Goal: Task Accomplishment & Management: Use online tool/utility

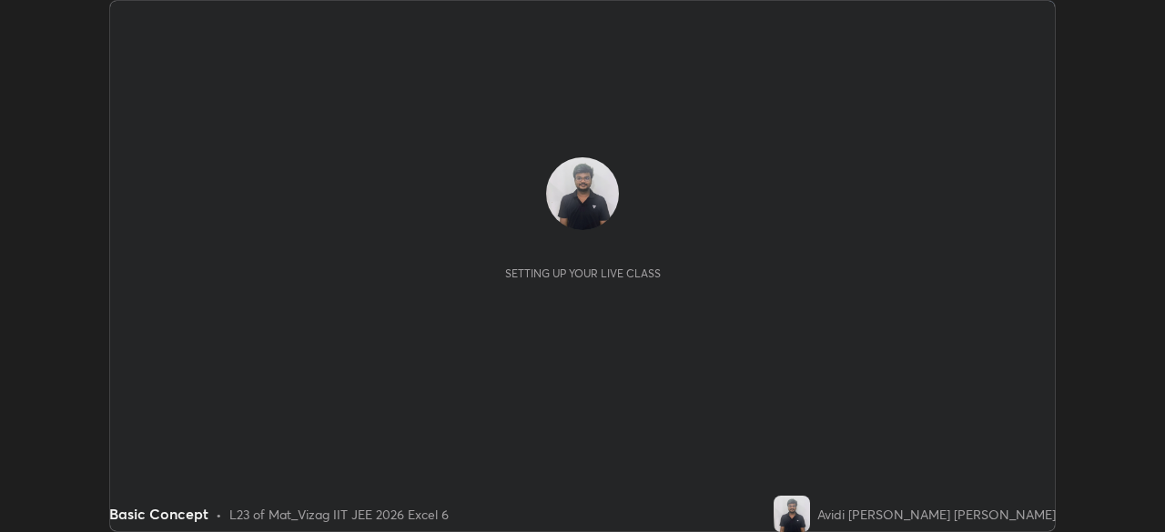
scroll to position [532, 1164]
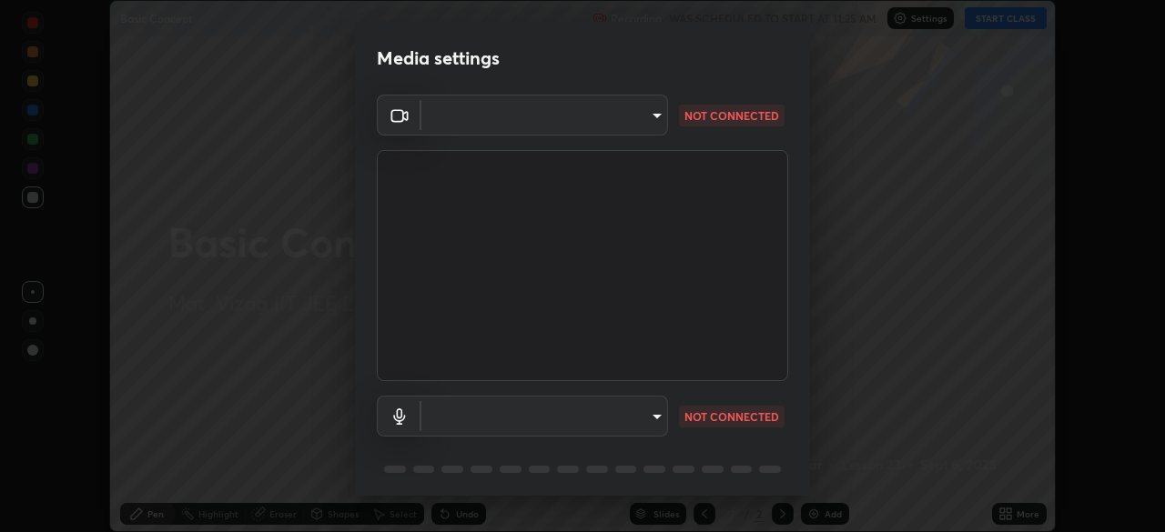
type input "359b0c2fb2d22ad11c48a9d20da28c30b8d2b6f3407690bdf719b12c3c7a5d7b"
type input "12814da3fbad5312446f54dc96c9f45bb106af13422bf073fcb2e73aabfc12f0"
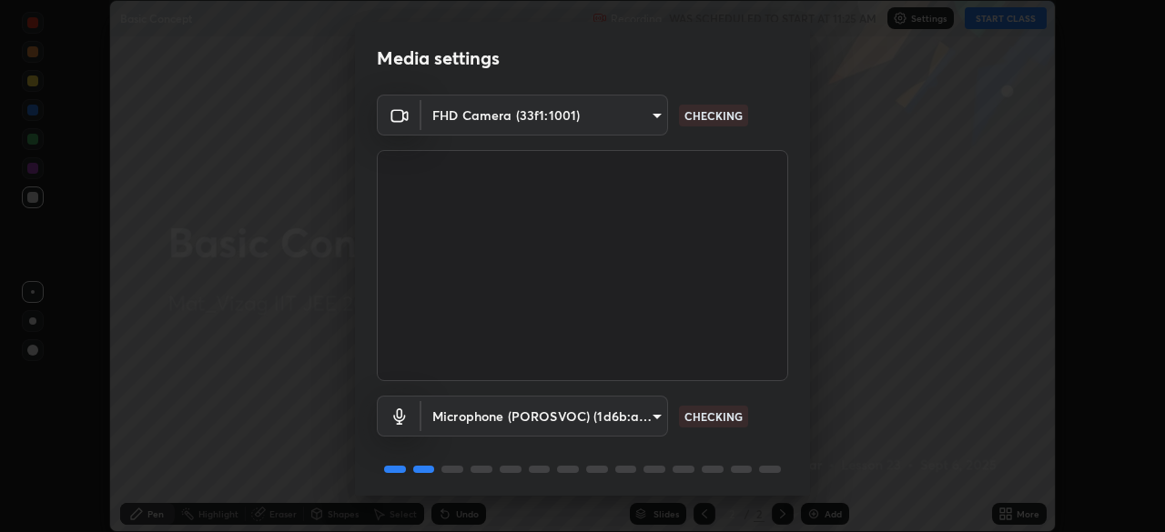
scroll to position [65, 0]
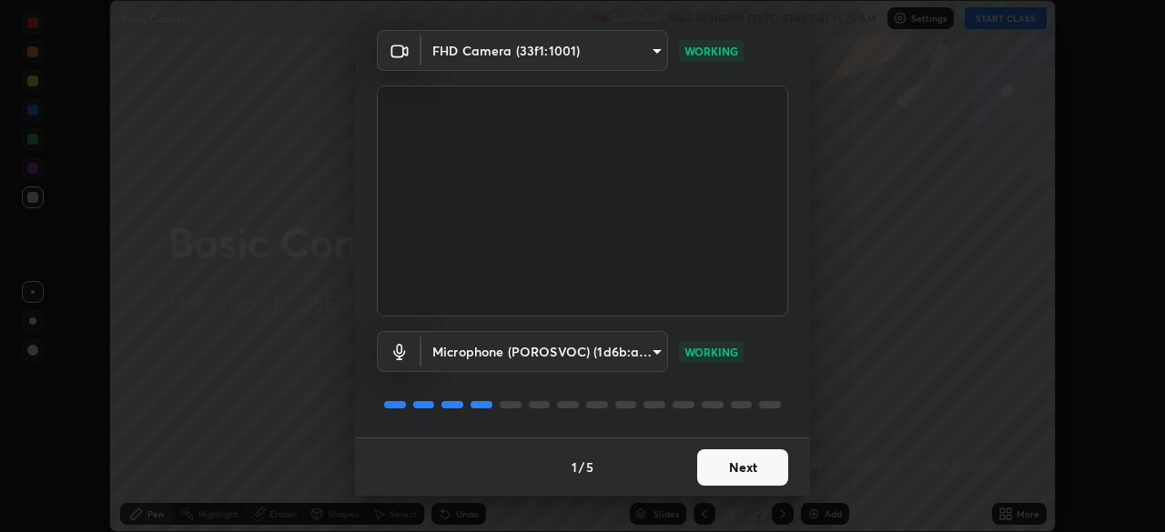
click at [749, 480] on button "Next" at bounding box center [742, 467] width 91 height 36
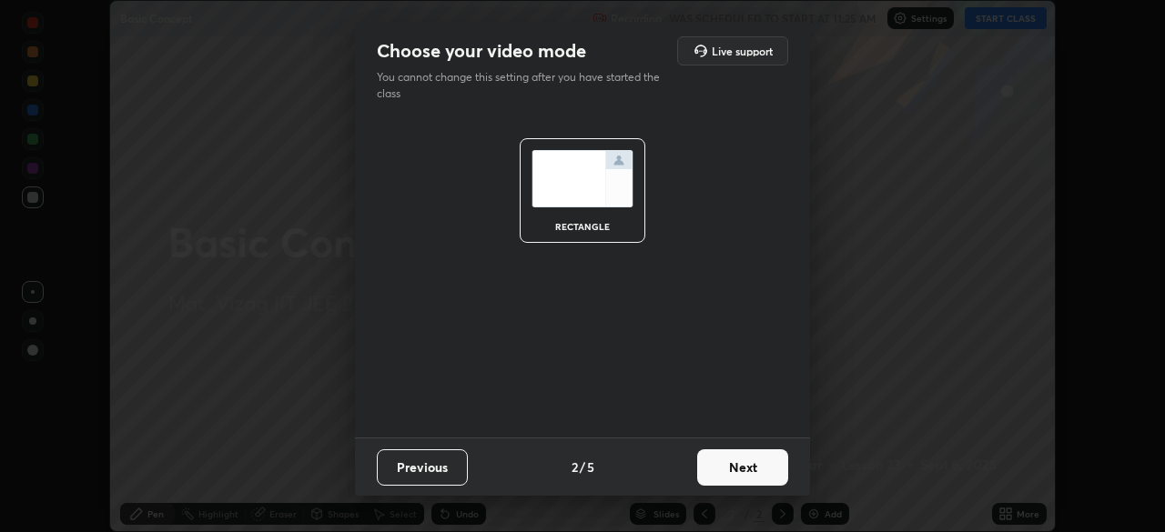
click at [755, 472] on button "Next" at bounding box center [742, 467] width 91 height 36
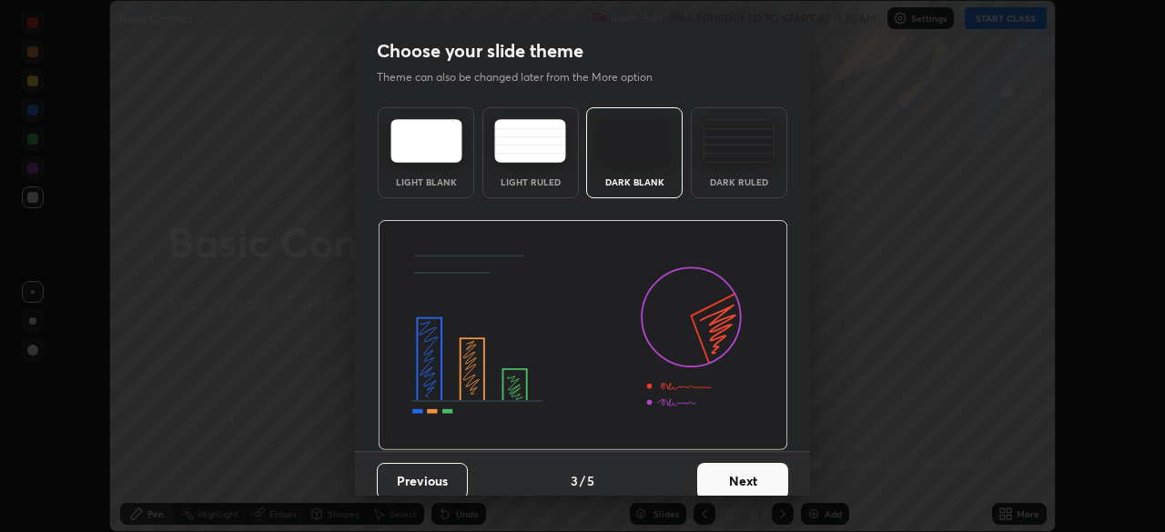
click at [749, 479] on button "Next" at bounding box center [742, 481] width 91 height 36
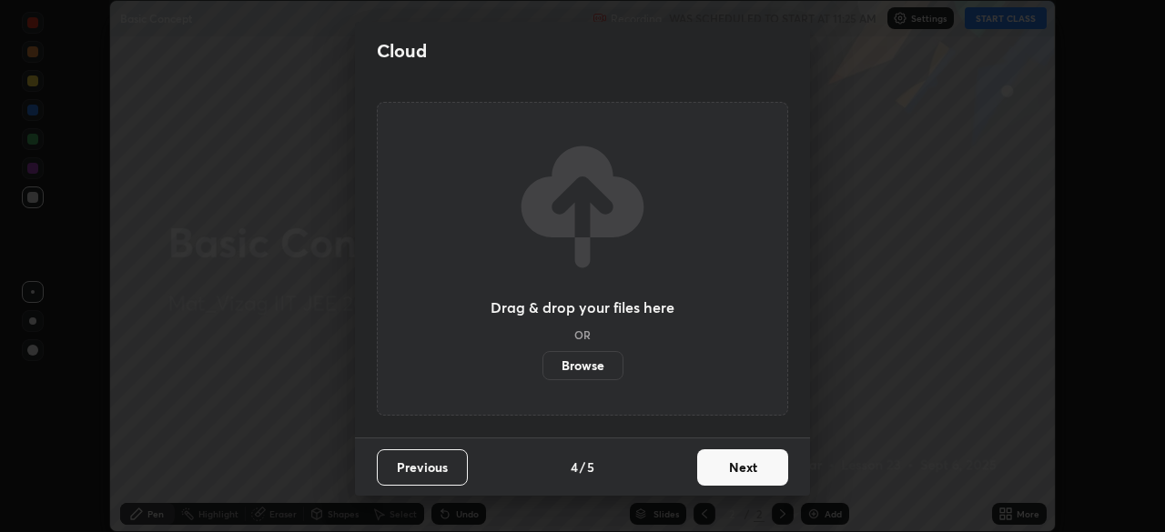
click at [745, 475] on button "Next" at bounding box center [742, 467] width 91 height 36
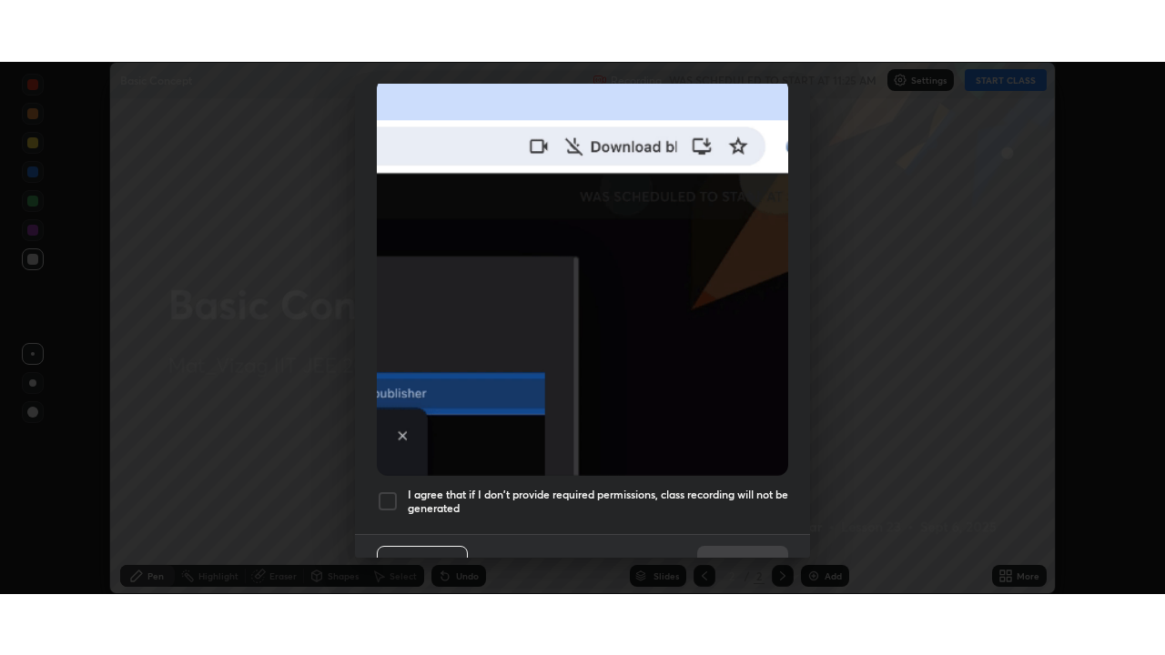
scroll to position [436, 0]
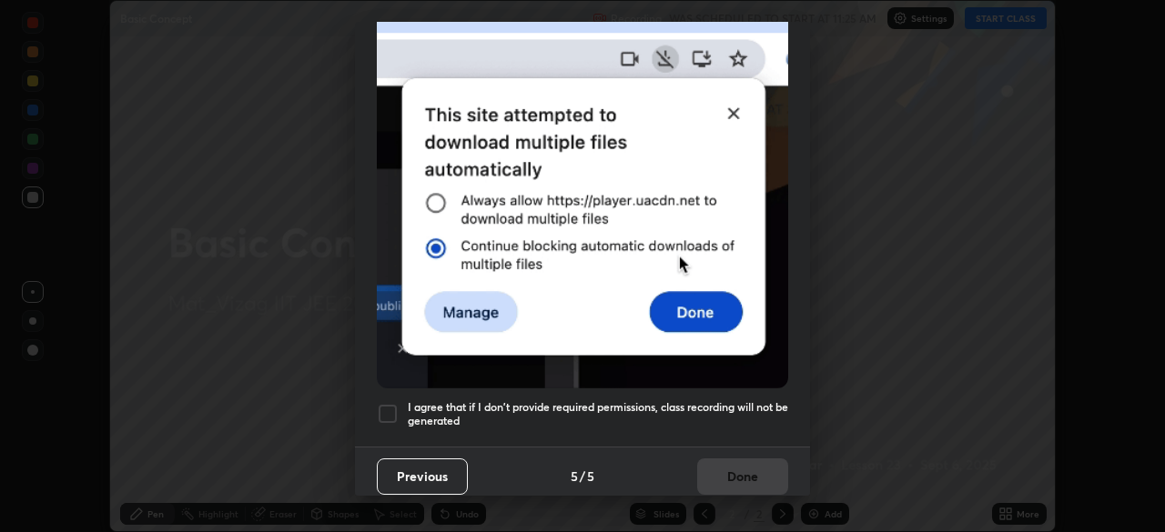
click at [387, 404] on div at bounding box center [388, 414] width 22 height 22
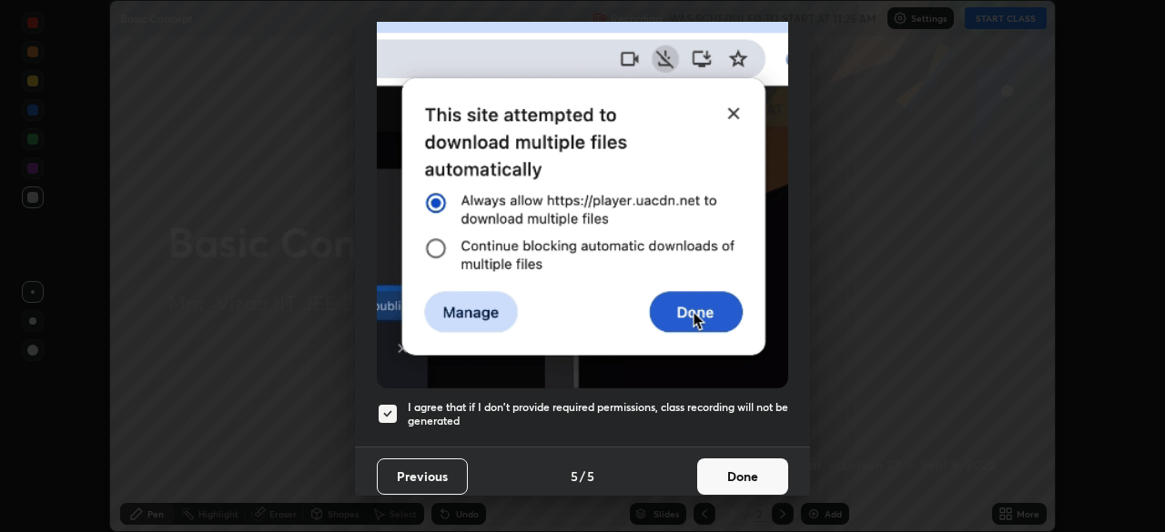
click at [767, 461] on button "Done" at bounding box center [742, 477] width 91 height 36
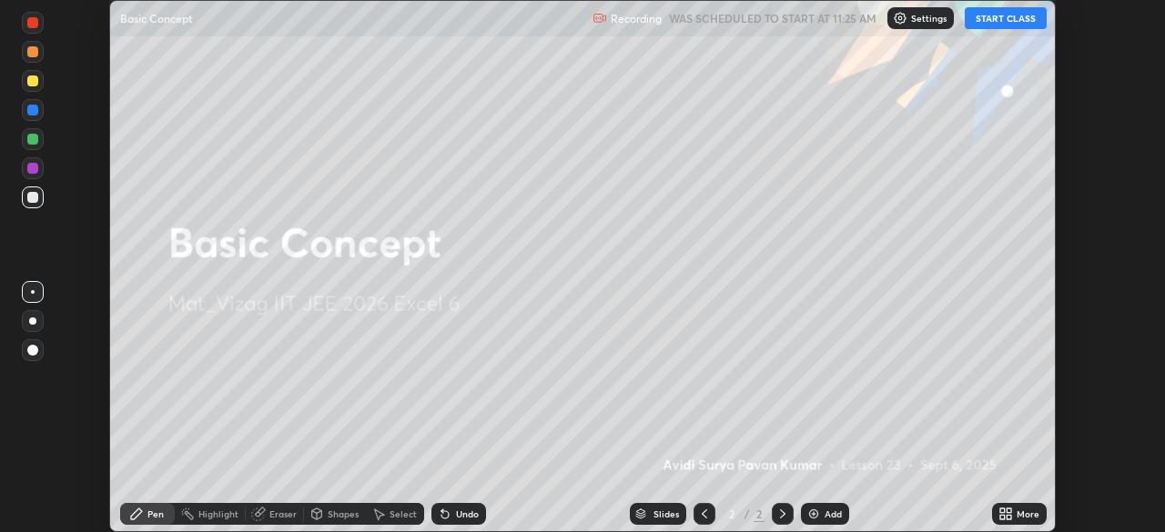
click at [816, 510] on img at bounding box center [813, 514] width 15 height 15
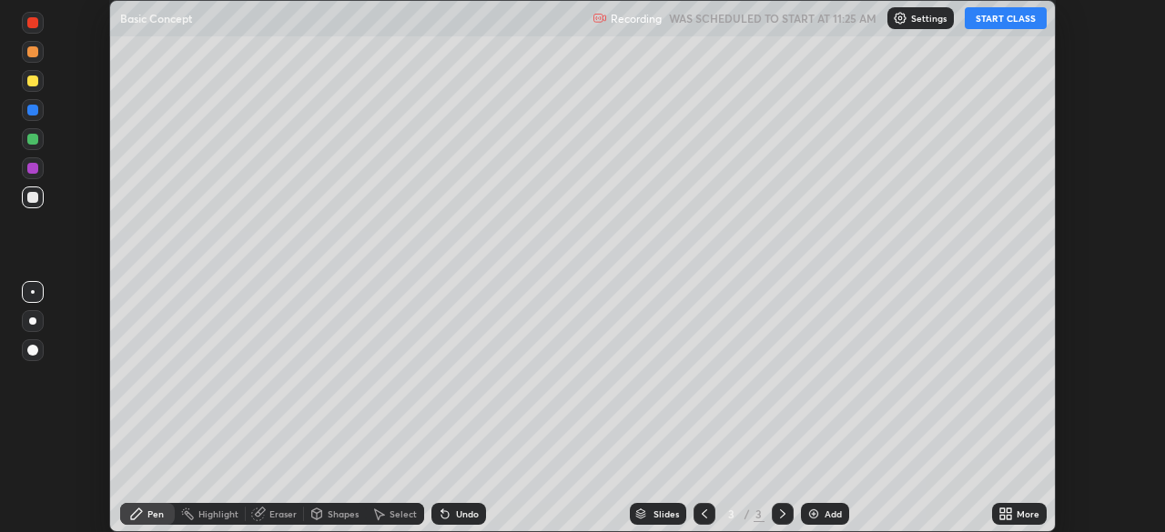
click at [1025, 514] on div "More" at bounding box center [1027, 514] width 23 height 9
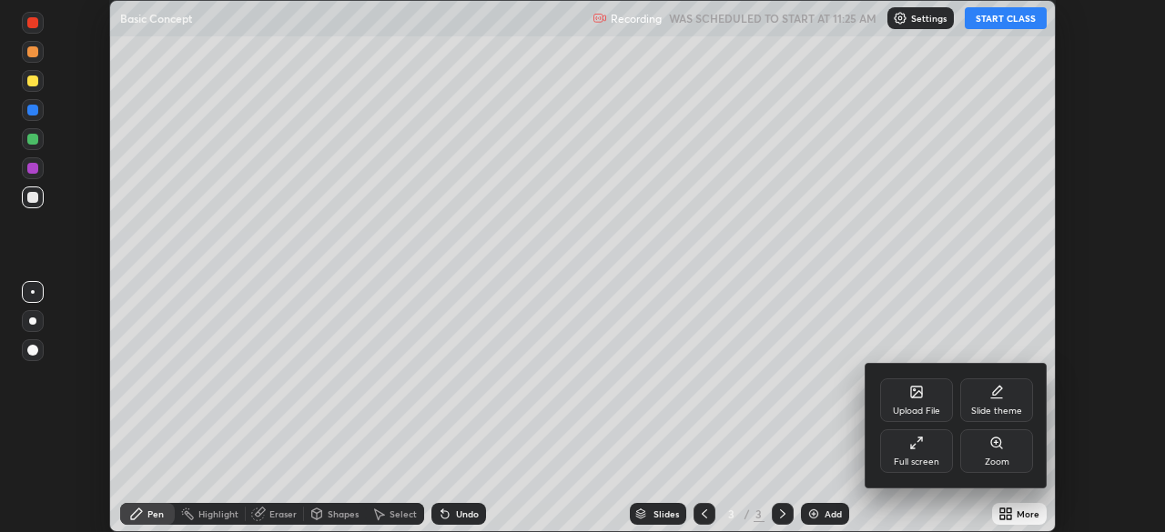
click at [918, 464] on div "Full screen" at bounding box center [916, 462] width 45 height 9
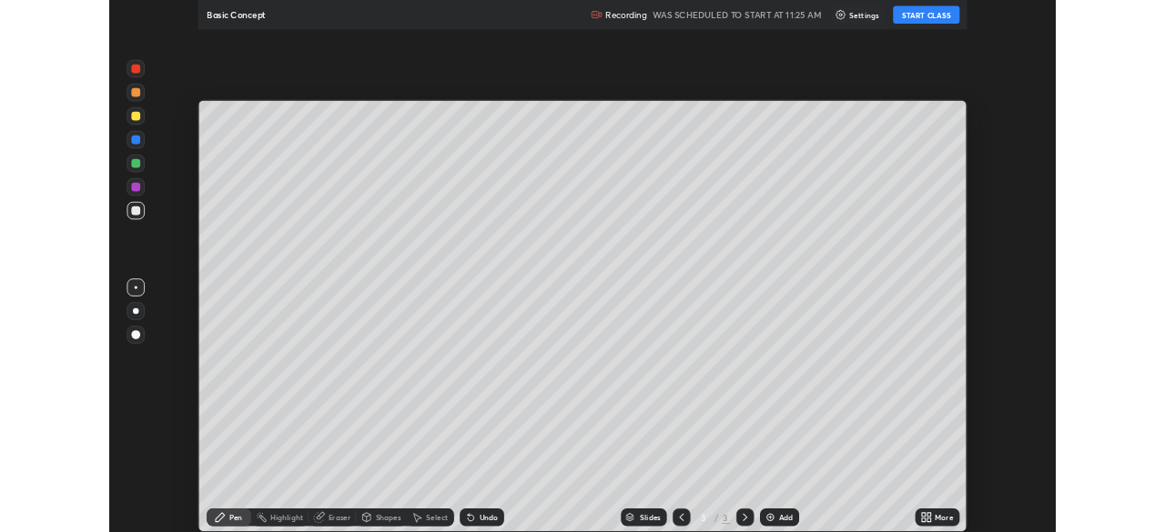
scroll to position [655, 1165]
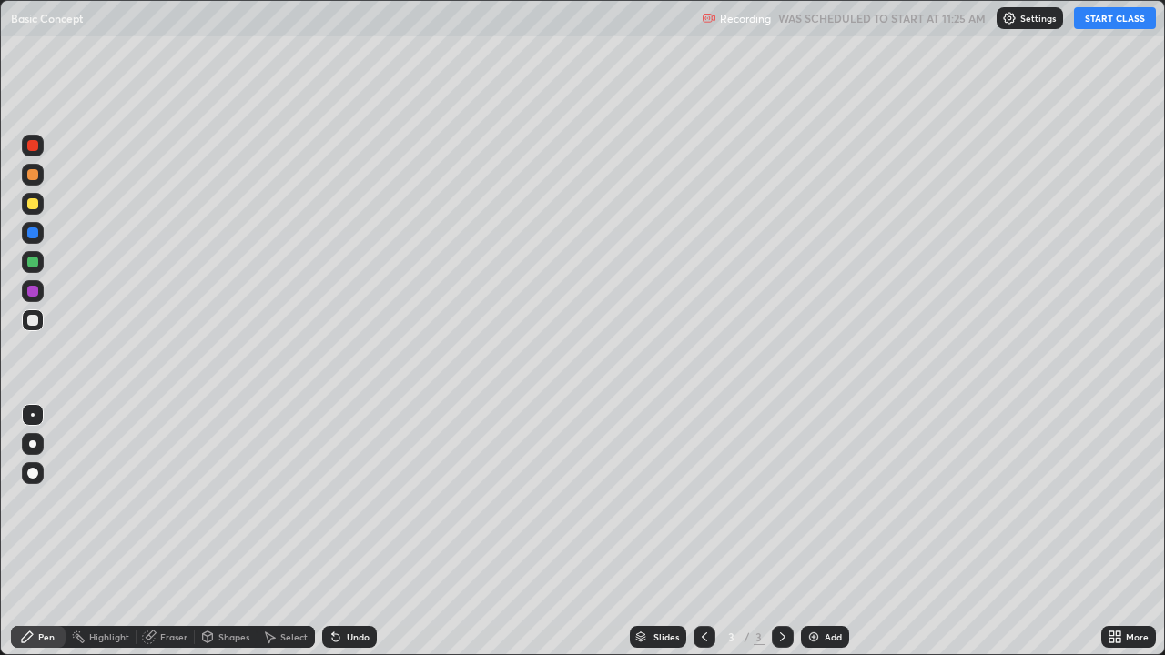
click at [1092, 22] on button "START CLASS" at bounding box center [1115, 18] width 82 height 22
click at [168, 531] on div "Eraser" at bounding box center [173, 636] width 27 height 9
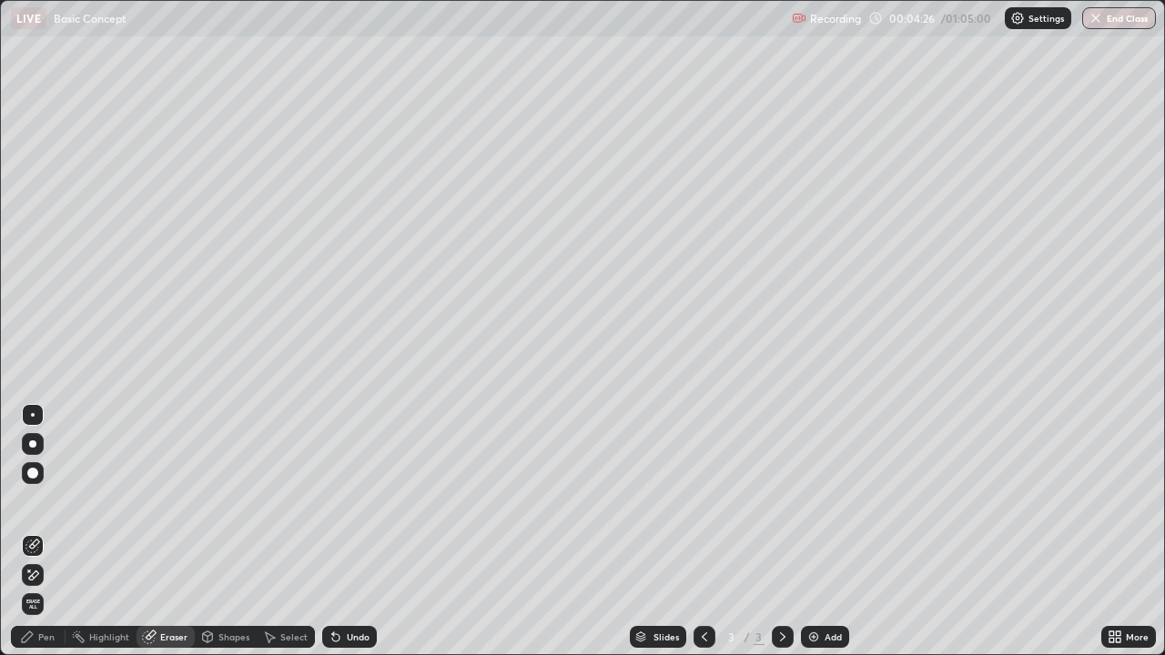
click at [45, 531] on div "Pen" at bounding box center [46, 636] width 16 height 9
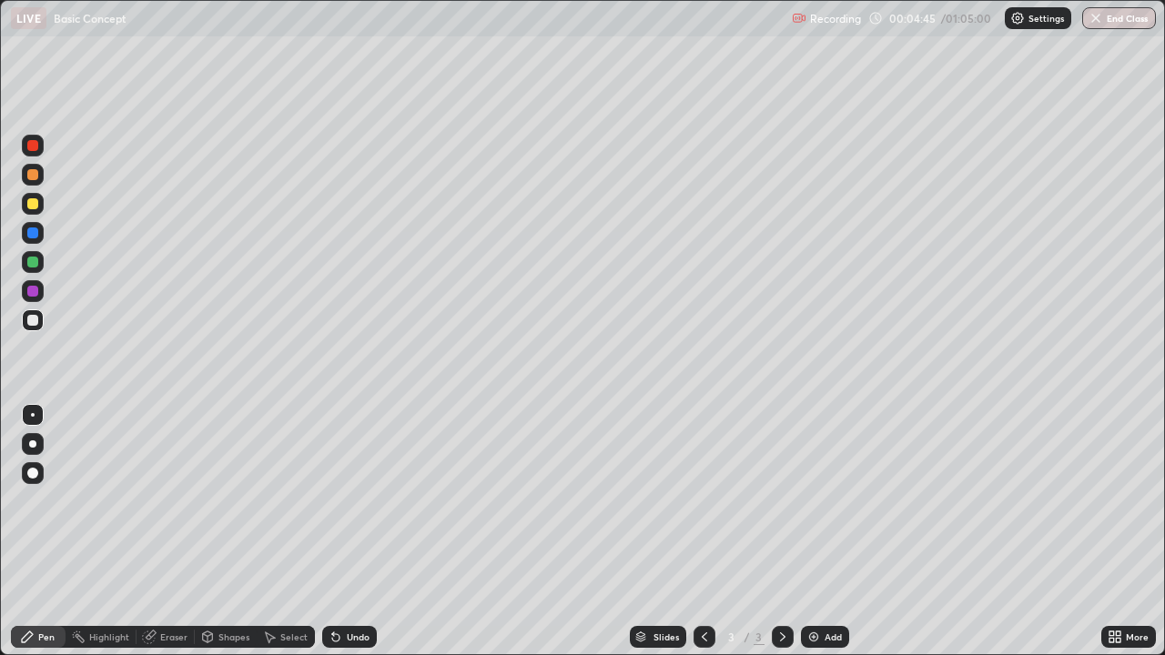
click at [707, 531] on div at bounding box center [704, 637] width 22 height 36
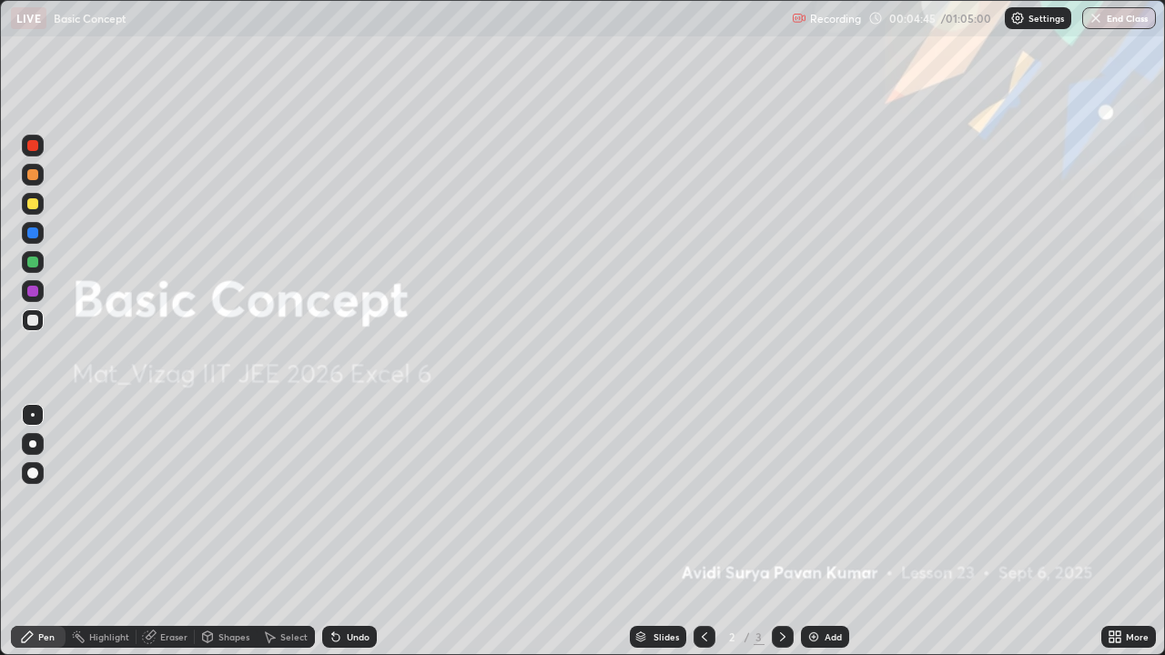
click at [709, 531] on div at bounding box center [704, 637] width 22 height 36
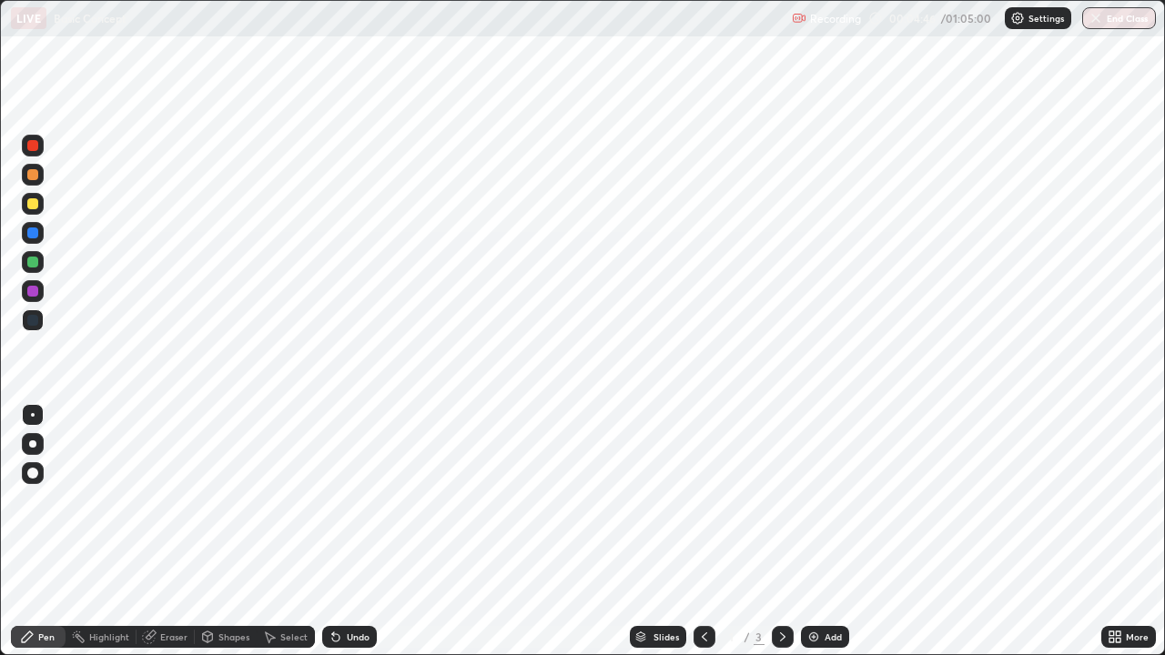
click at [781, 531] on icon at bounding box center [782, 637] width 15 height 15
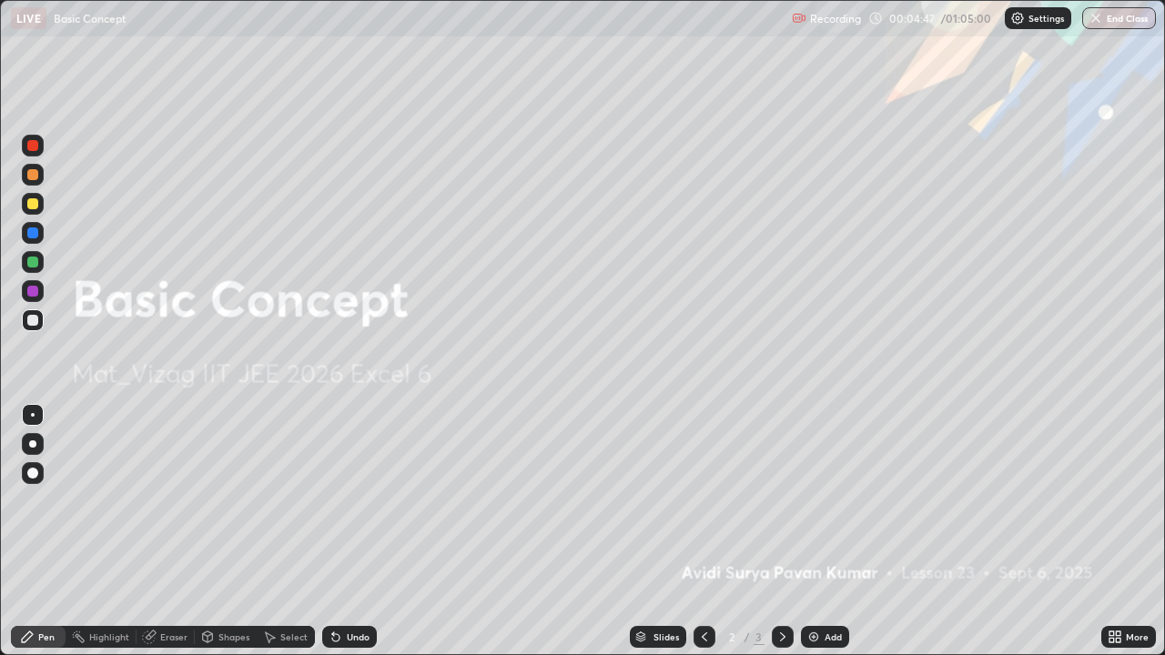
click at [780, 531] on icon at bounding box center [782, 636] width 5 height 9
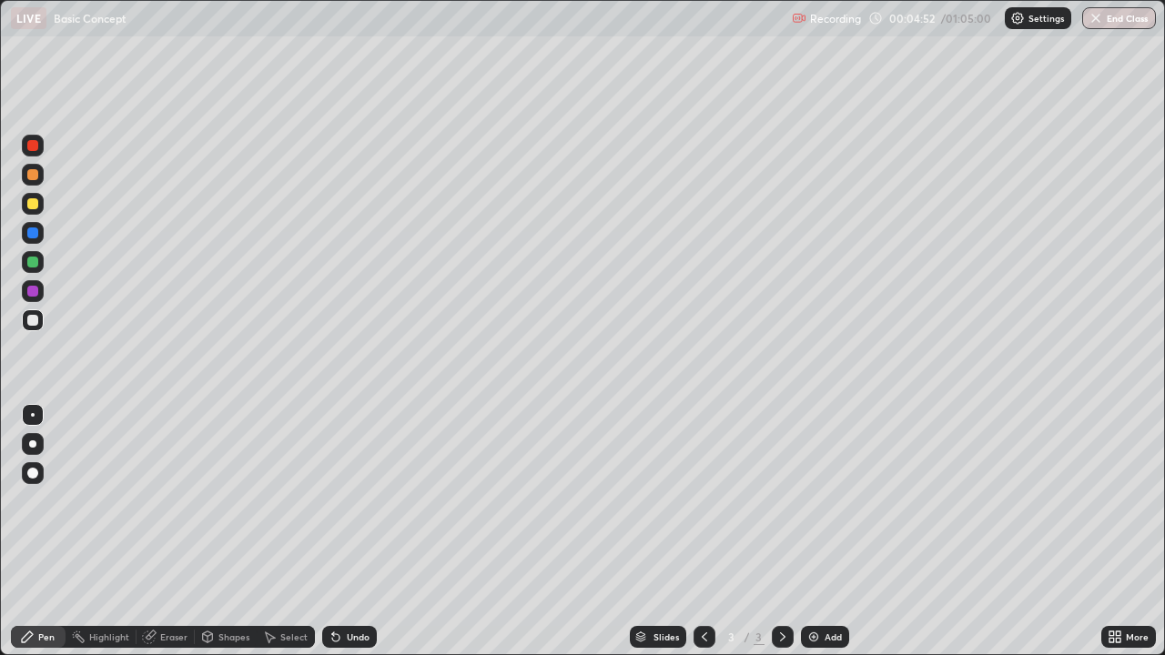
click at [167, 531] on div "Eraser" at bounding box center [173, 636] width 27 height 9
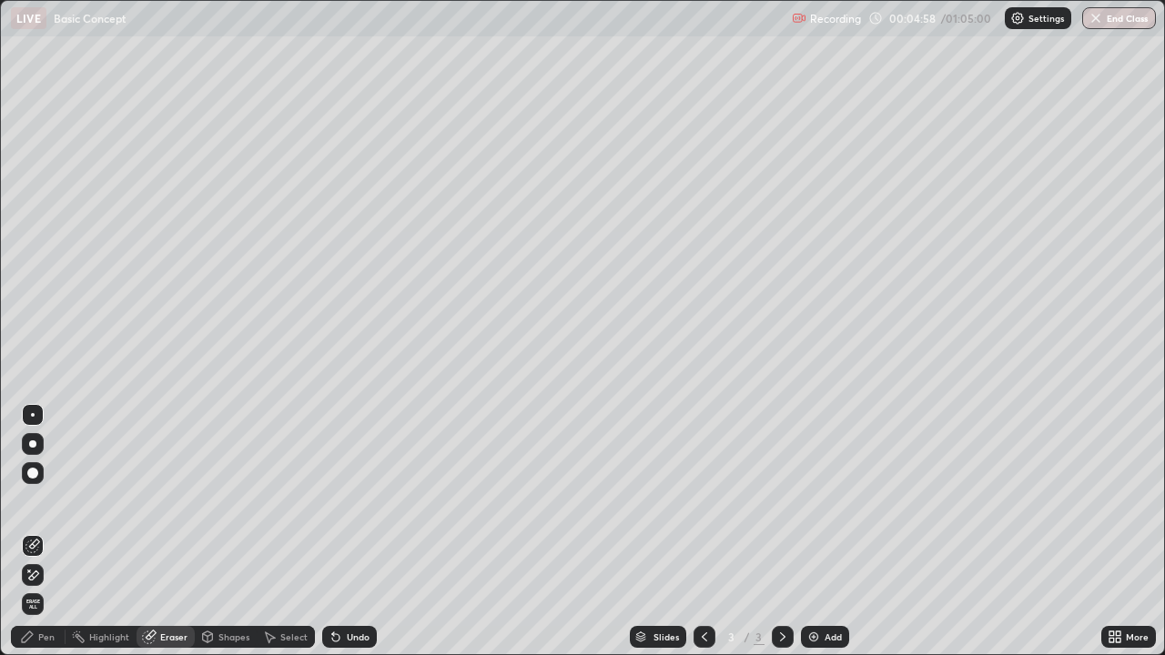
click at [34, 531] on icon at bounding box center [27, 637] width 15 height 15
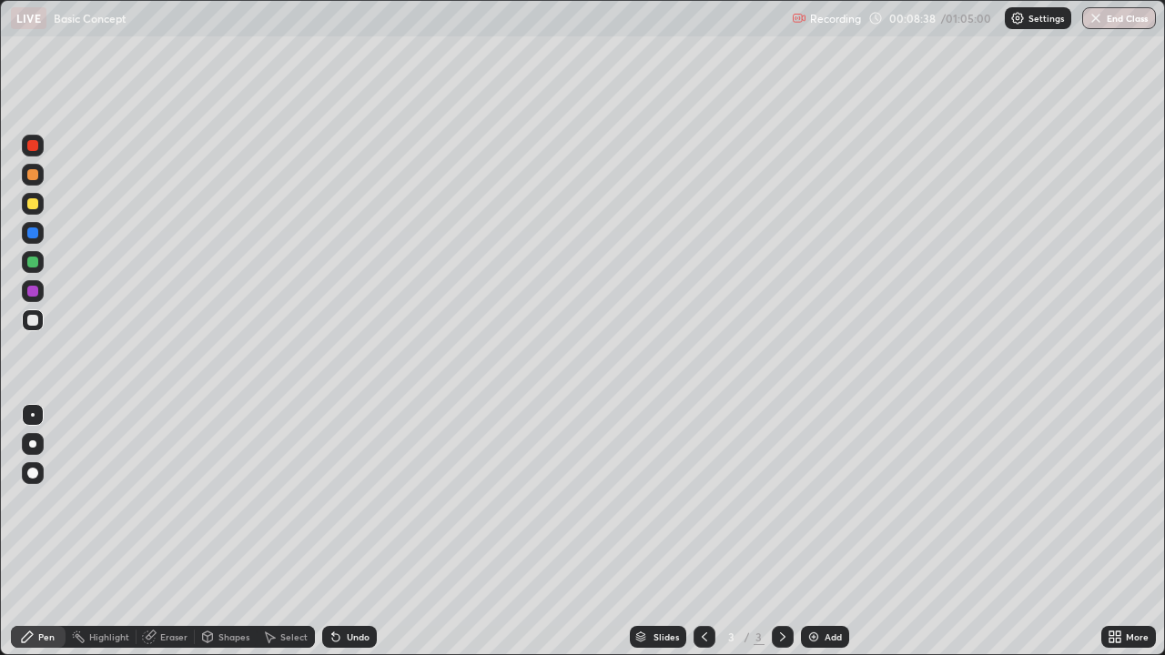
click at [827, 531] on div "Add" at bounding box center [832, 636] width 17 height 9
click at [819, 531] on div "Add" at bounding box center [825, 637] width 48 height 22
click at [702, 531] on icon at bounding box center [704, 637] width 15 height 15
click at [825, 531] on div "Add" at bounding box center [832, 636] width 17 height 9
click at [177, 531] on div "Eraser" at bounding box center [173, 636] width 27 height 9
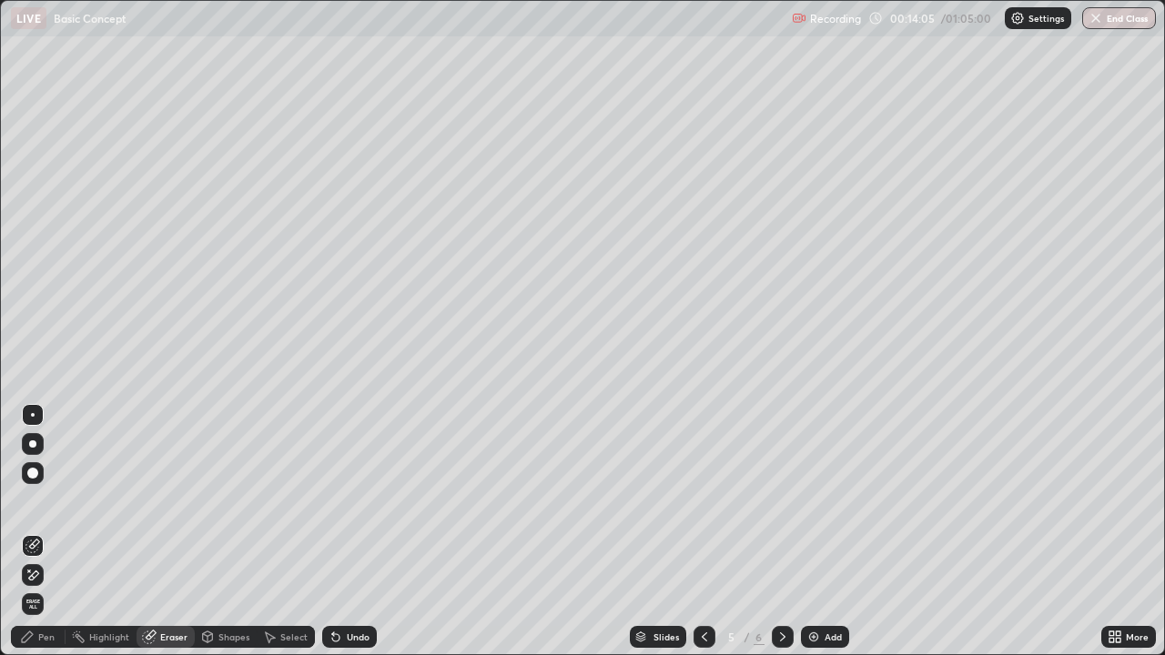
click at [41, 531] on div "Pen" at bounding box center [46, 636] width 16 height 9
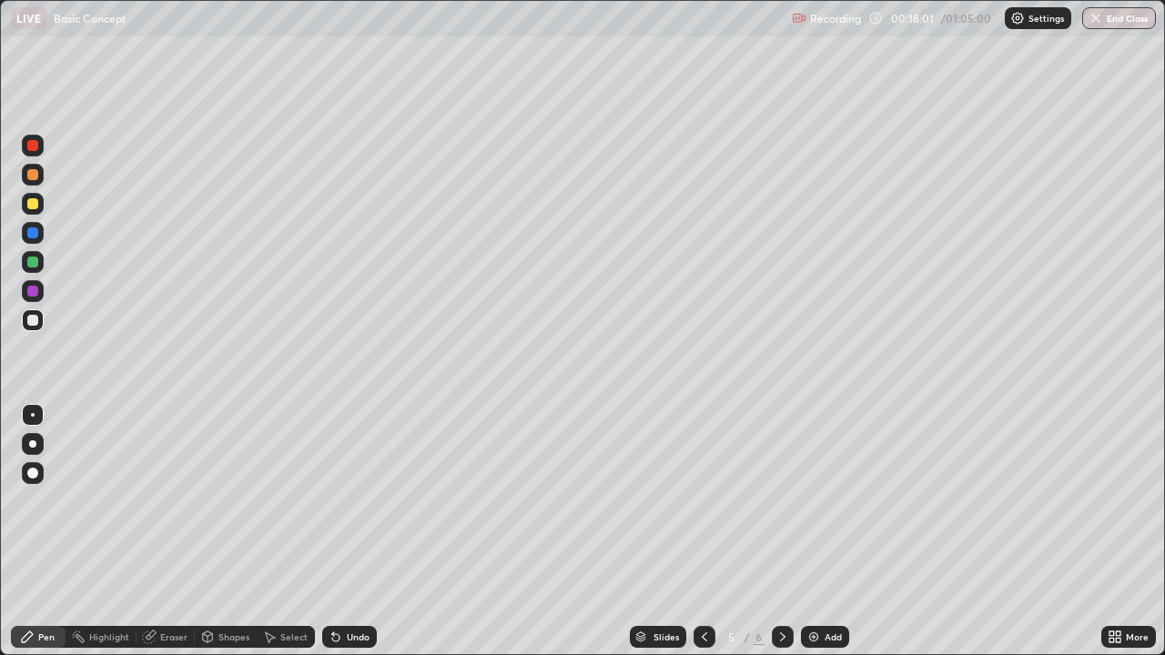
click at [827, 531] on div "Add" at bounding box center [832, 636] width 17 height 9
click at [178, 531] on div "Eraser" at bounding box center [173, 636] width 27 height 9
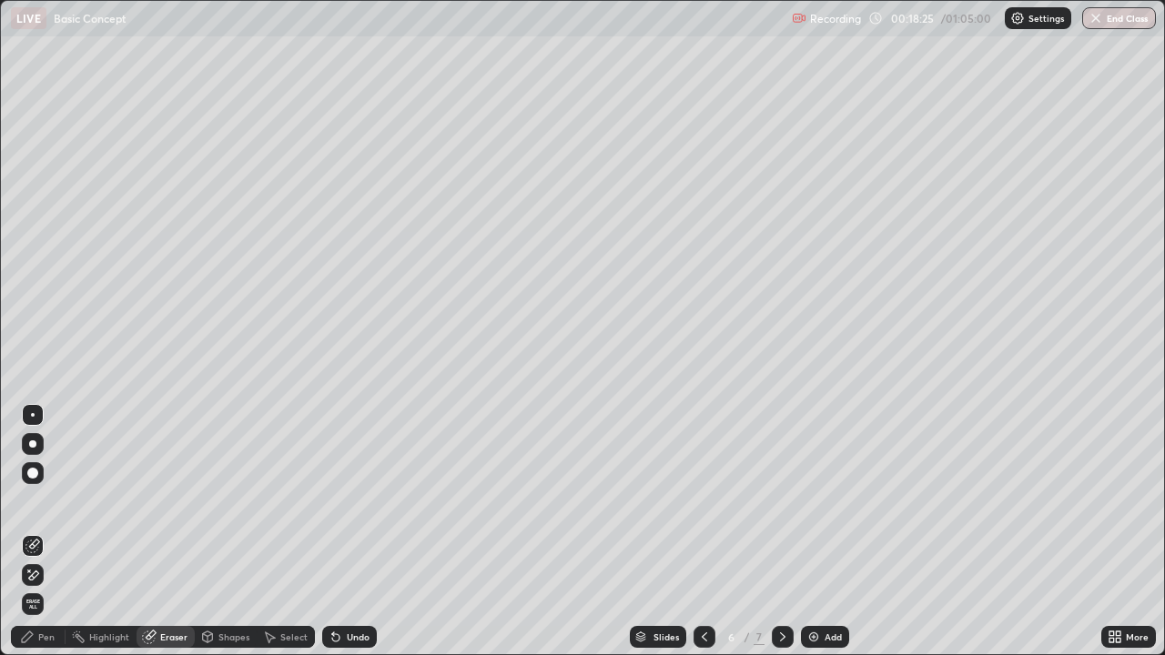
click at [45, 531] on div "Pen" at bounding box center [38, 637] width 55 height 22
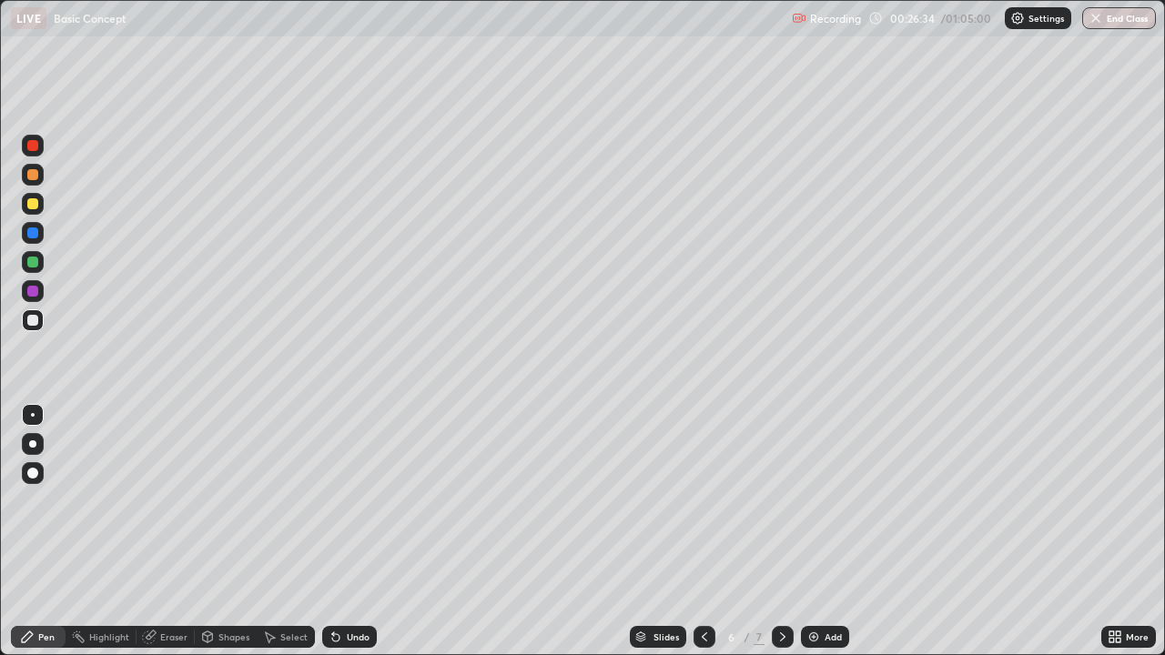
click at [825, 531] on div "Add" at bounding box center [832, 636] width 17 height 9
click at [834, 531] on div "Add" at bounding box center [825, 637] width 48 height 22
click at [705, 531] on div at bounding box center [704, 637] width 22 height 22
click at [832, 531] on div "Add" at bounding box center [825, 637] width 48 height 22
click at [171, 531] on div "Eraser" at bounding box center [173, 636] width 27 height 9
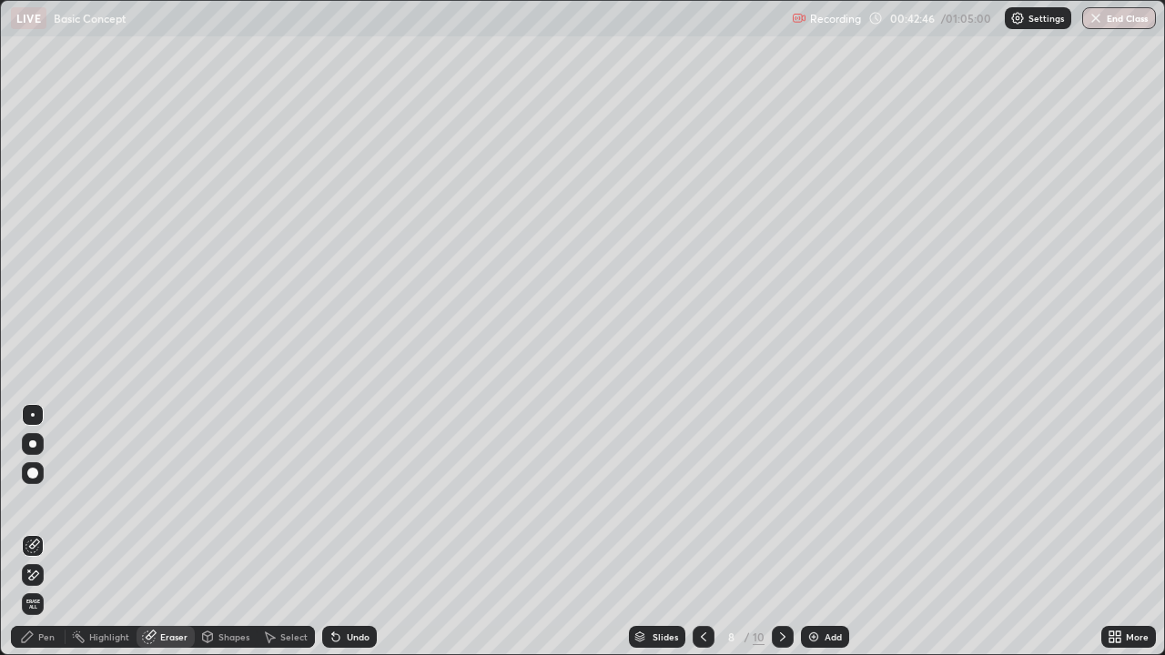
click at [42, 531] on div "Pen" at bounding box center [38, 637] width 55 height 22
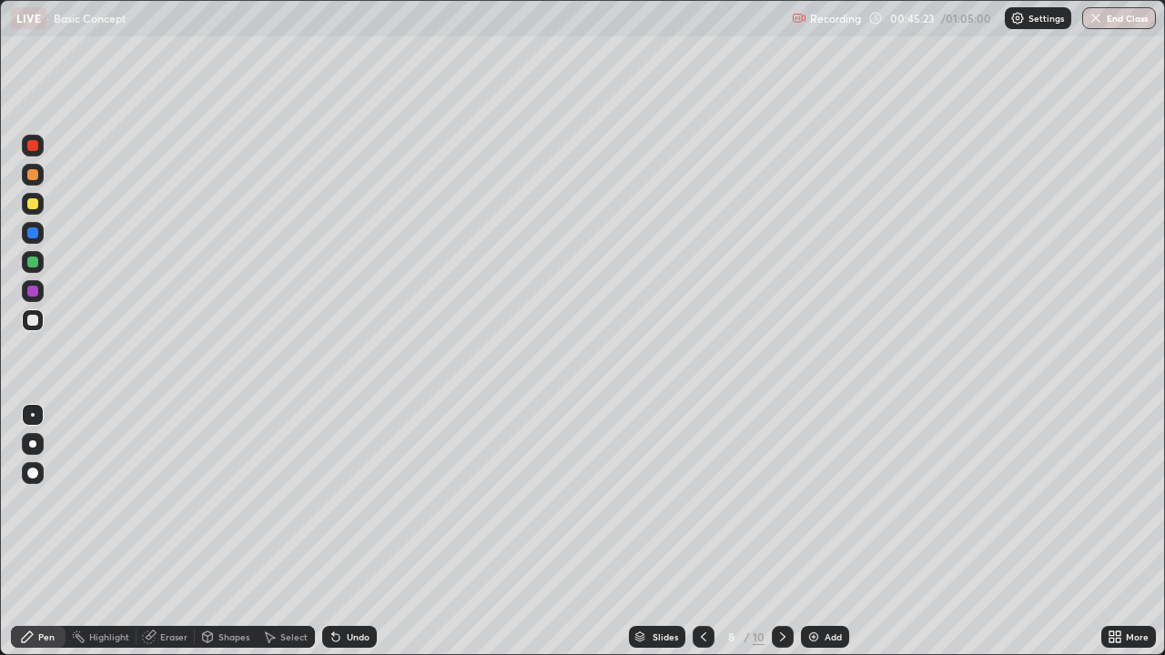
click at [844, 531] on div "Add" at bounding box center [825, 637] width 48 height 22
click at [693, 531] on div at bounding box center [704, 637] width 22 height 22
click at [1133, 23] on button "End Class" at bounding box center [1119, 18] width 74 height 22
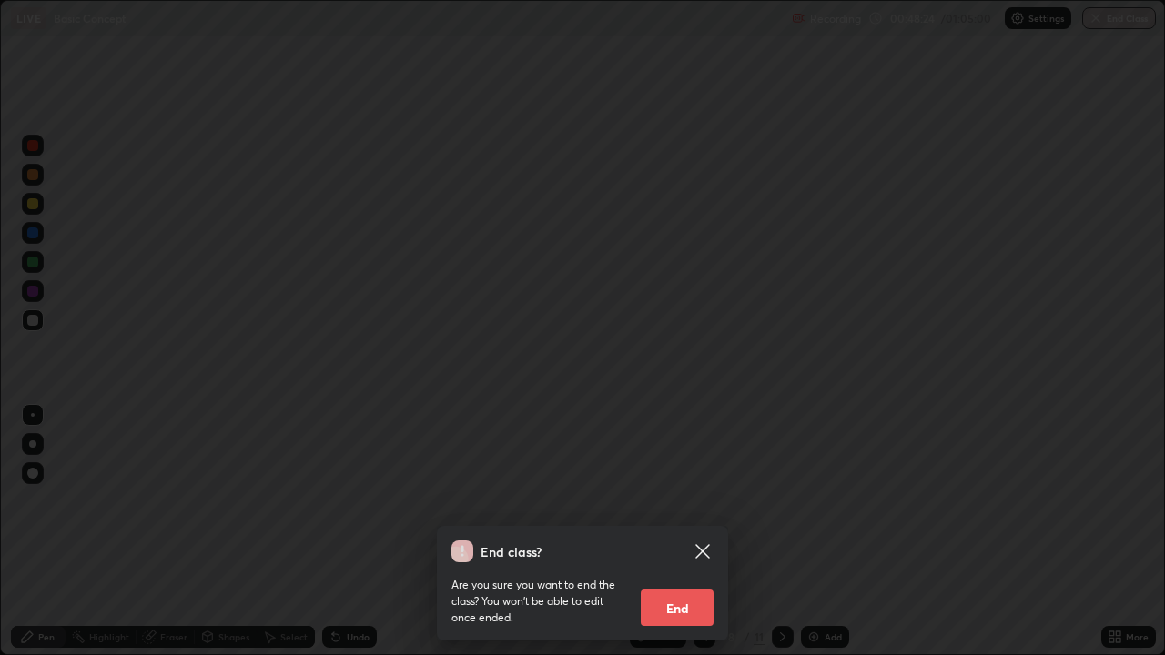
click at [687, 531] on button "End" at bounding box center [677, 608] width 73 height 36
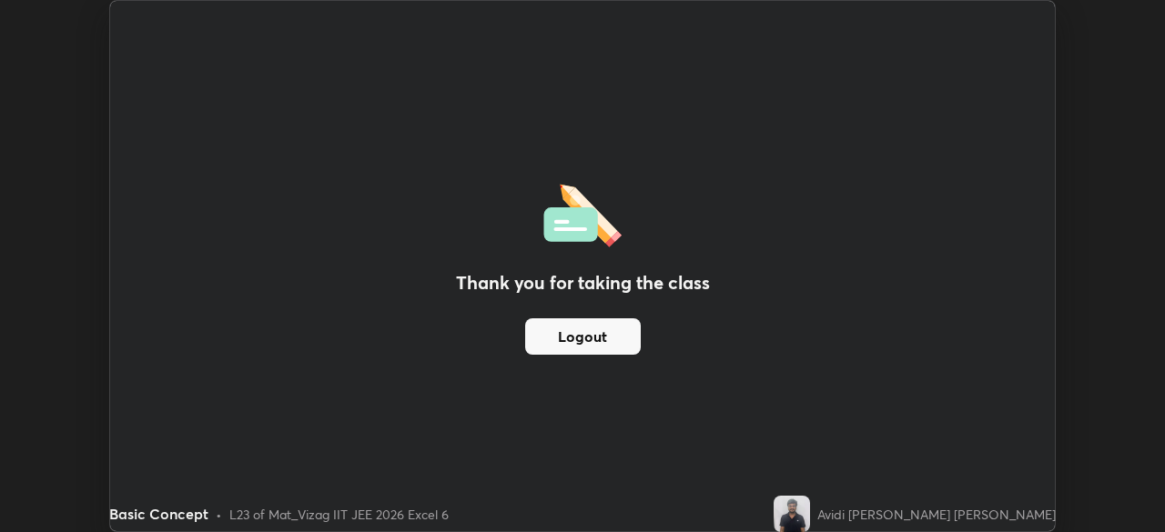
scroll to position [90457, 89825]
click at [789, 113] on div "Thank you for taking the class Logout" at bounding box center [582, 266] width 944 height 530
click at [734, 476] on div "Thank you for taking the class Logout" at bounding box center [582, 266] width 944 height 530
click at [768, 248] on div "Thank you for taking the class Logout" at bounding box center [582, 266] width 944 height 530
